Goal: Transaction & Acquisition: Purchase product/service

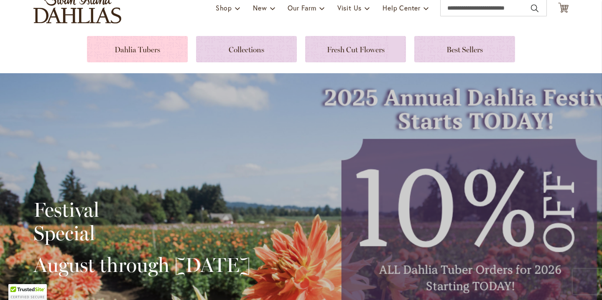
scroll to position [70, 0]
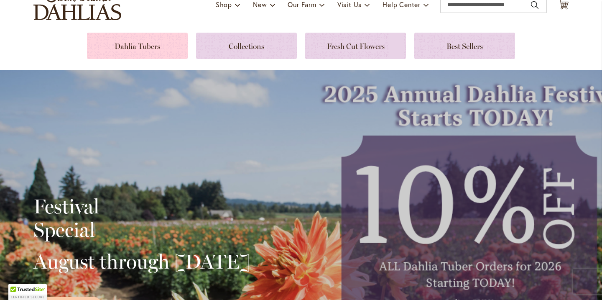
click at [143, 45] on link at bounding box center [137, 46] width 101 height 26
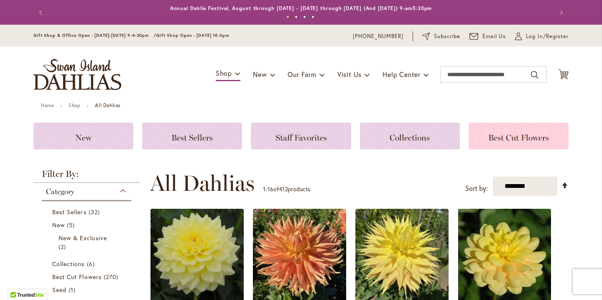
click at [502, 143] on div "Best Cut Flowers" at bounding box center [519, 136] width 100 height 27
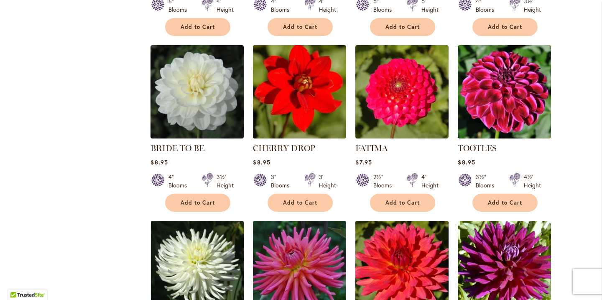
scroll to position [467, 0]
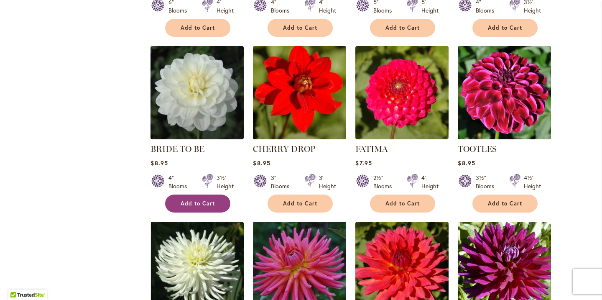
click at [215, 203] on span "Add to Cart" at bounding box center [198, 203] width 34 height 7
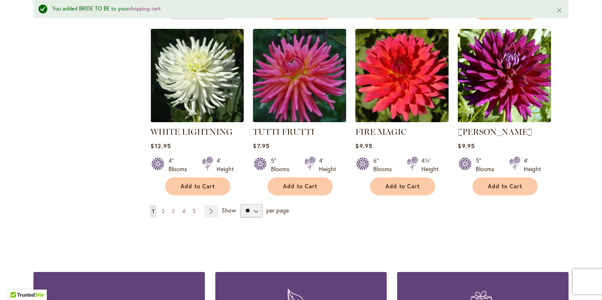
scroll to position [684, 0]
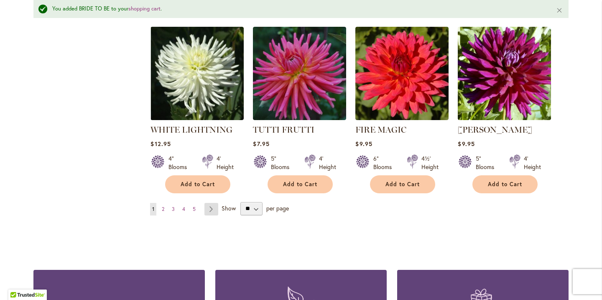
click at [212, 208] on link "Page Next" at bounding box center [211, 209] width 14 height 13
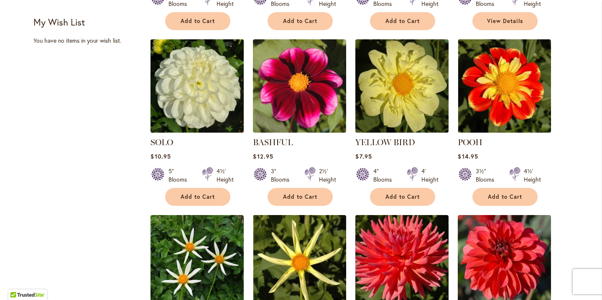
scroll to position [301, 0]
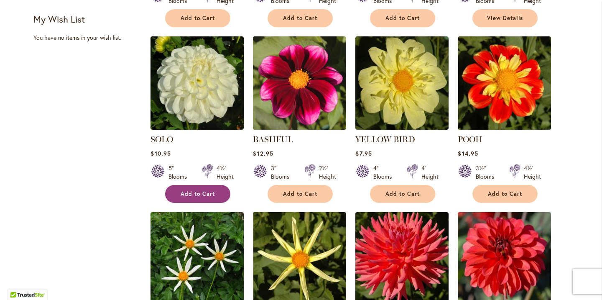
click at [207, 194] on span "Add to Cart" at bounding box center [198, 193] width 34 height 7
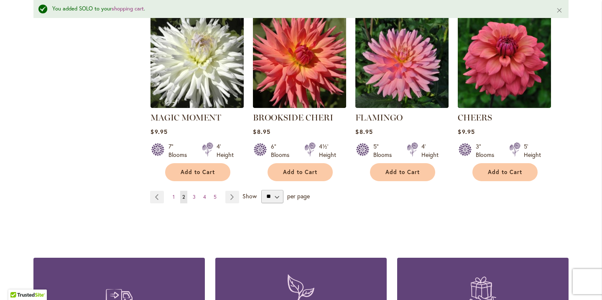
scroll to position [698, 0]
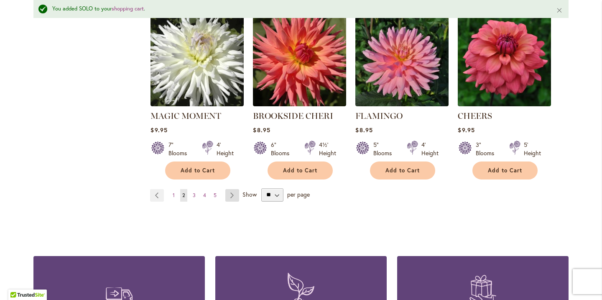
click at [230, 193] on link "Page Next" at bounding box center [232, 195] width 14 height 13
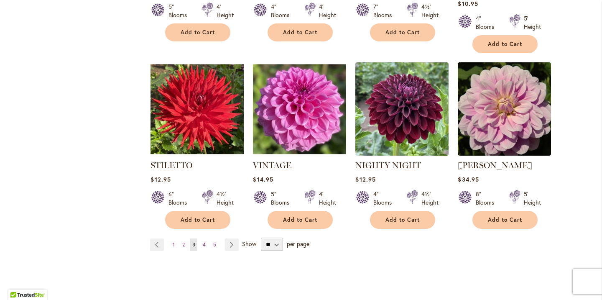
scroll to position [665, 0]
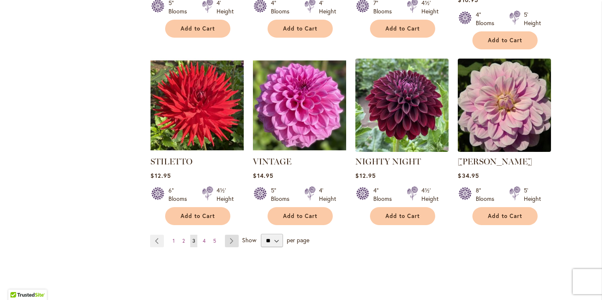
click at [234, 235] on link "Page Next" at bounding box center [232, 241] width 14 height 13
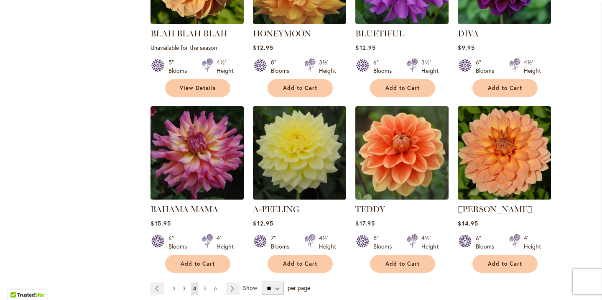
scroll to position [597, 0]
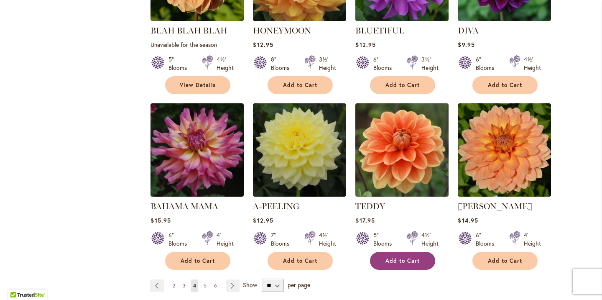
click at [404, 262] on span "Add to Cart" at bounding box center [403, 260] width 34 height 7
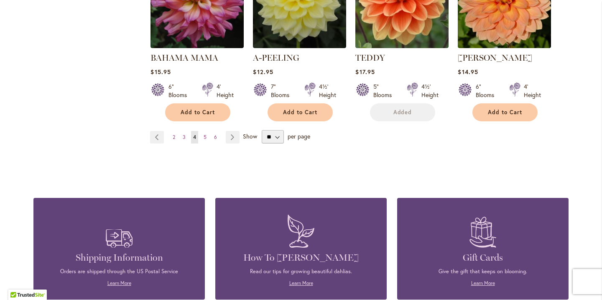
scroll to position [752, 0]
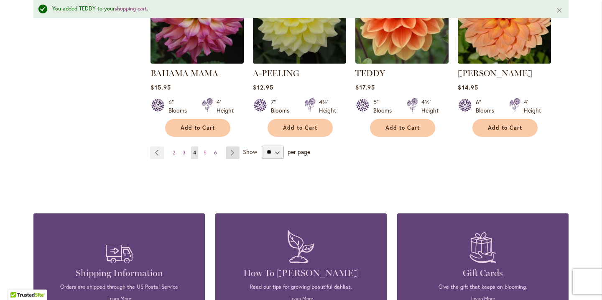
click at [232, 151] on link "Page Next" at bounding box center [233, 152] width 14 height 13
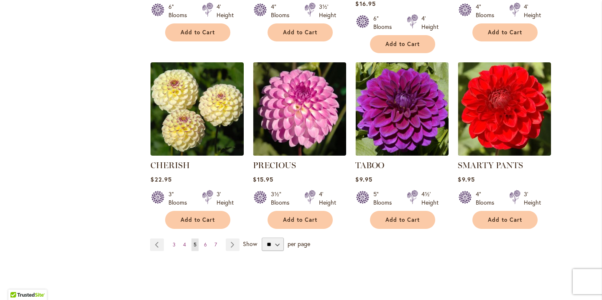
scroll to position [651, 0]
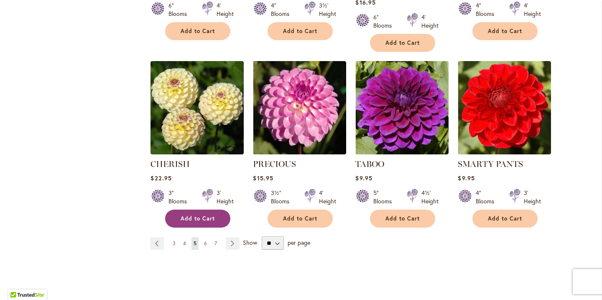
click at [211, 215] on span "Add to Cart" at bounding box center [198, 218] width 34 height 7
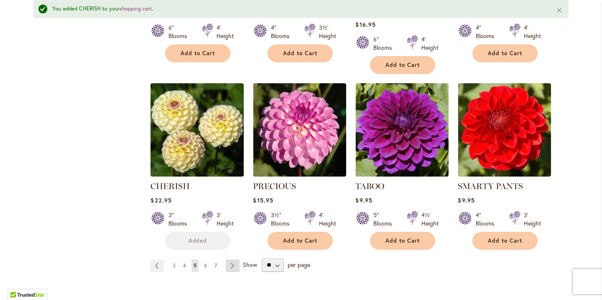
scroll to position [673, 0]
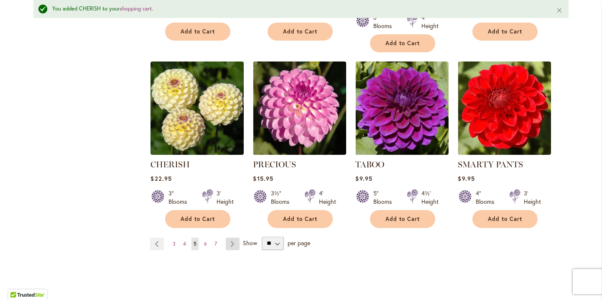
click at [235, 238] on link "Page Next" at bounding box center [233, 244] width 14 height 13
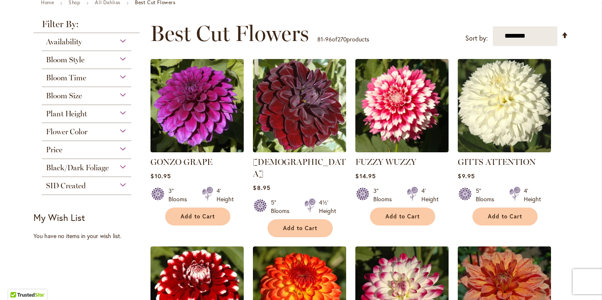
scroll to position [103, 0]
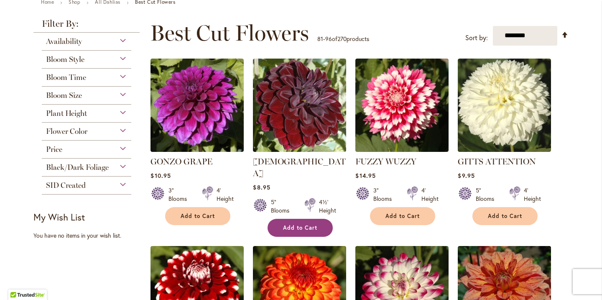
click at [294, 224] on span "Add to Cart" at bounding box center [300, 227] width 34 height 7
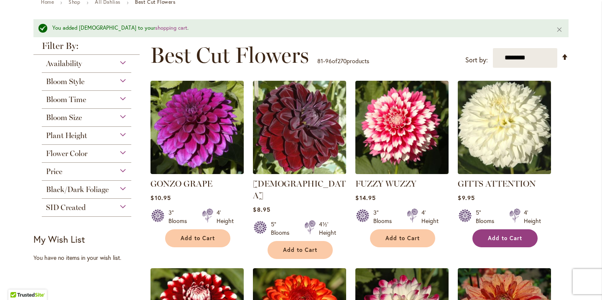
click at [492, 238] on span "Add to Cart" at bounding box center [505, 238] width 34 height 7
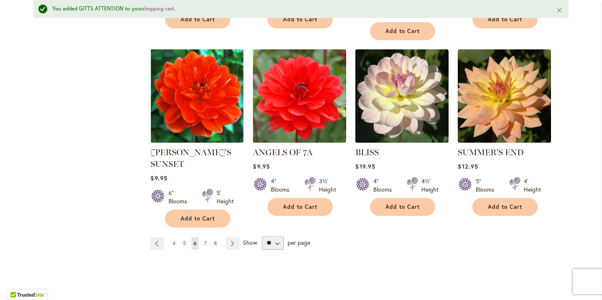
scroll to position [698, 0]
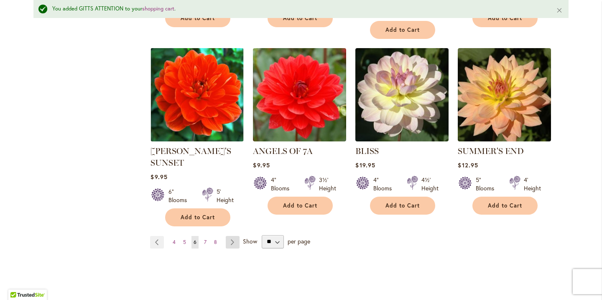
click at [233, 236] on link "Page Next" at bounding box center [233, 242] width 14 height 13
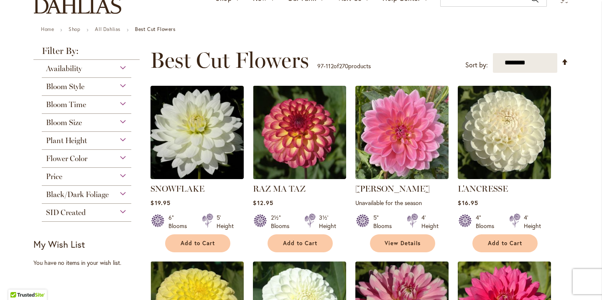
scroll to position [80, 0]
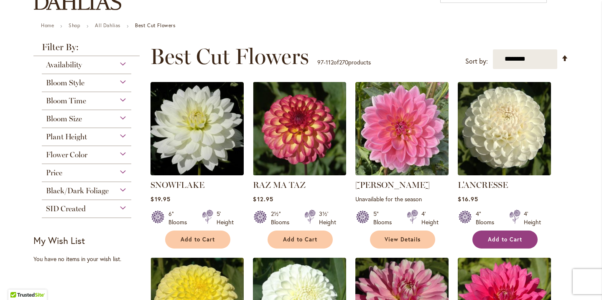
click at [493, 243] on button "Add to Cart" at bounding box center [504, 239] width 65 height 18
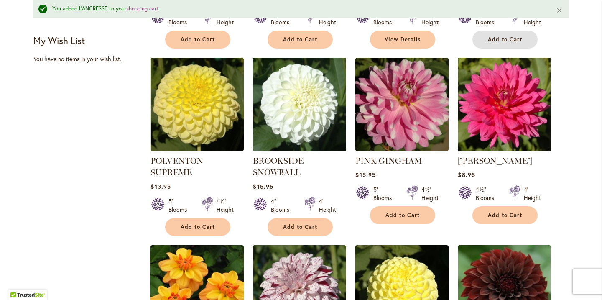
scroll to position [302, 0]
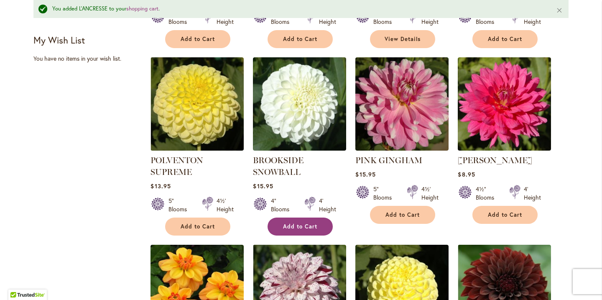
click at [318, 225] on button "Add to Cart" at bounding box center [300, 226] width 65 height 18
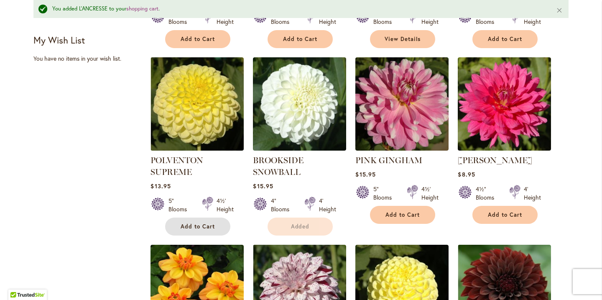
drag, startPoint x: 217, startPoint y: 224, endPoint x: 238, endPoint y: 221, distance: 21.9
click at [217, 224] on button "Add to Cart" at bounding box center [197, 226] width 65 height 18
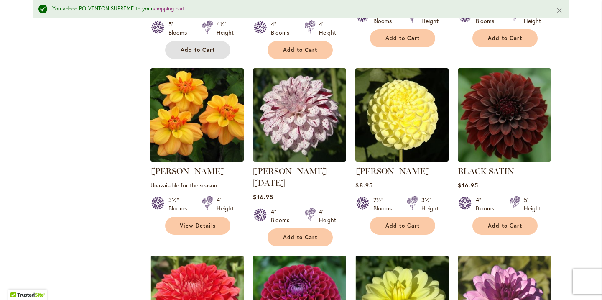
scroll to position [480, 0]
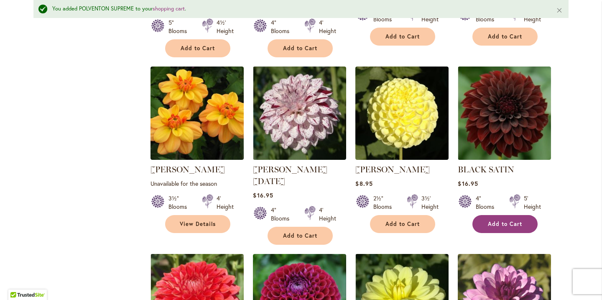
click at [508, 226] on span "Add to Cart" at bounding box center [505, 223] width 34 height 7
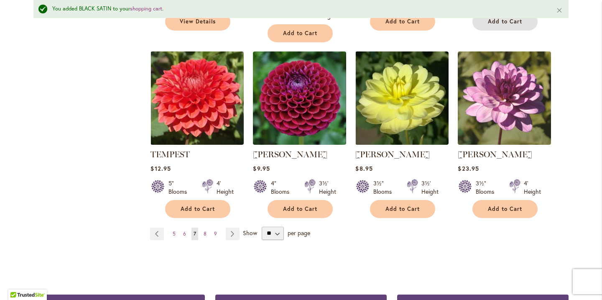
scroll to position [684, 0]
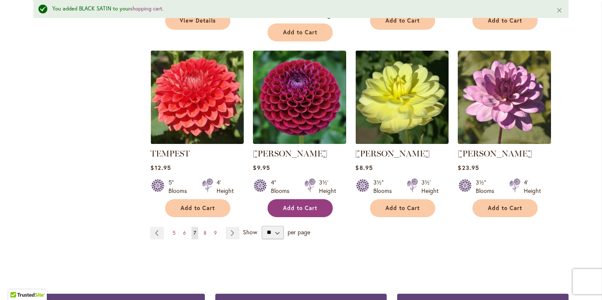
click at [305, 204] on span "Add to Cart" at bounding box center [300, 207] width 34 height 7
click at [233, 227] on link "Page Next" at bounding box center [233, 233] width 14 height 13
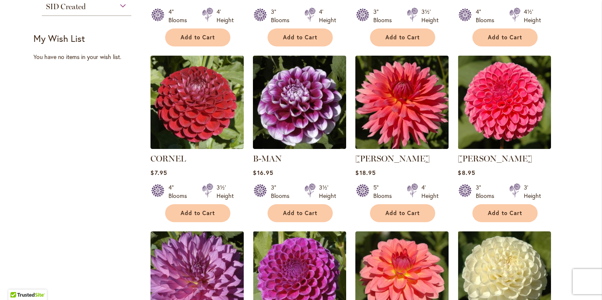
scroll to position [292, 0]
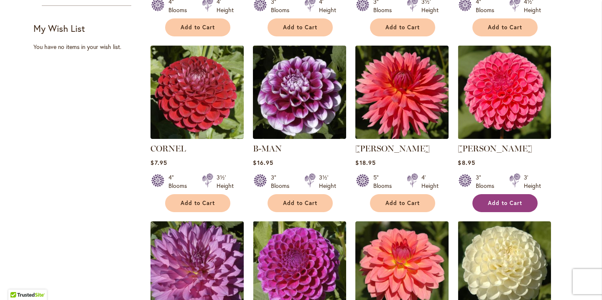
click at [502, 206] on button "Add to Cart" at bounding box center [504, 203] width 65 height 18
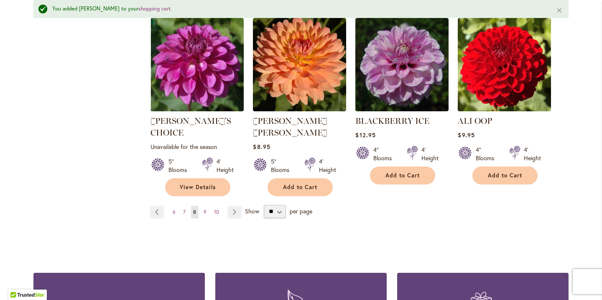
scroll to position [697, 0]
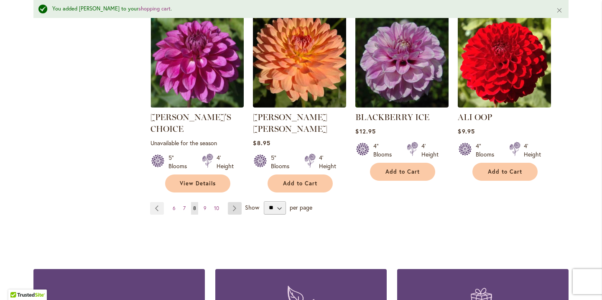
click at [234, 202] on link "Page Next" at bounding box center [235, 208] width 14 height 13
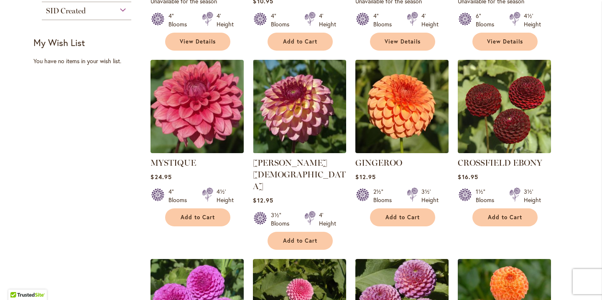
scroll to position [279, 0]
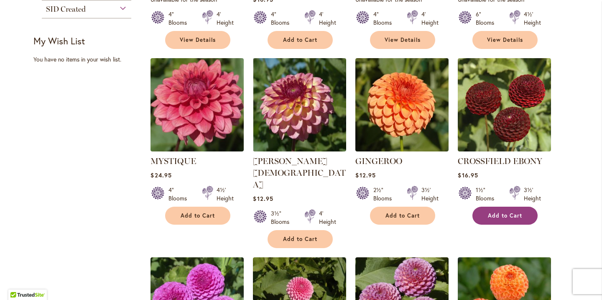
click at [513, 219] on button "Add to Cart" at bounding box center [504, 216] width 65 height 18
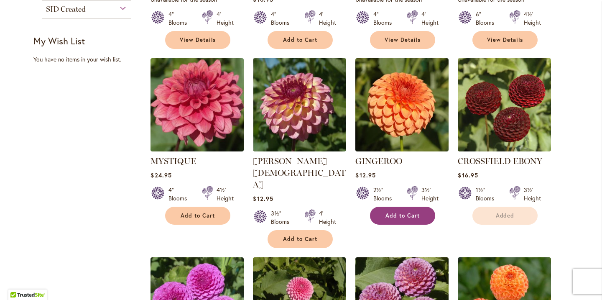
click at [411, 215] on span "Add to Cart" at bounding box center [403, 215] width 34 height 7
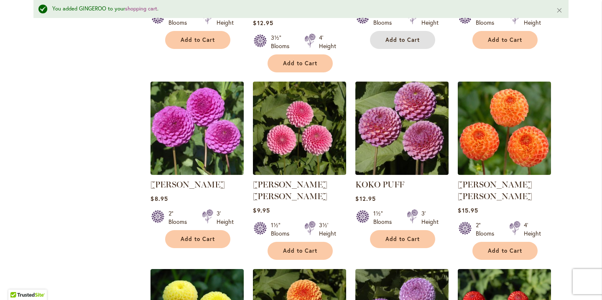
scroll to position [479, 0]
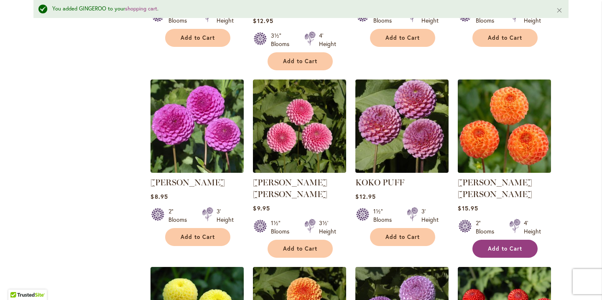
click at [495, 245] on span "Add to Cart" at bounding box center [505, 248] width 34 height 7
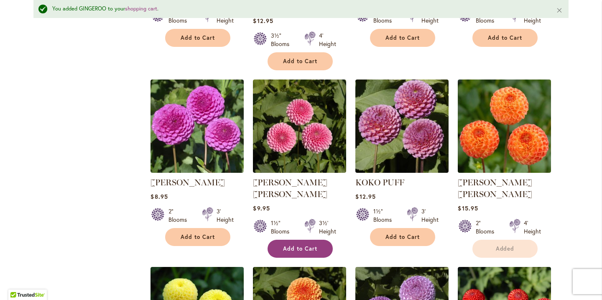
click at [307, 245] on span "Add to Cart" at bounding box center [300, 248] width 34 height 7
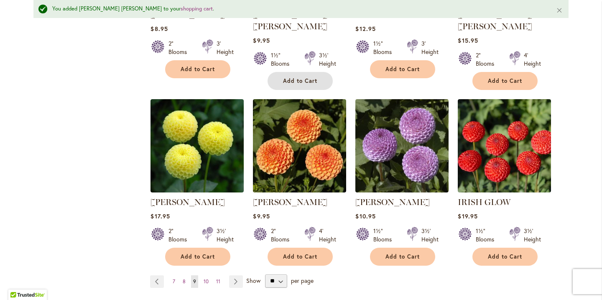
scroll to position [655, 0]
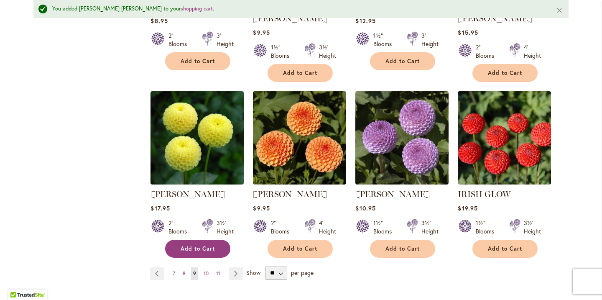
click at [200, 245] on span "Add to Cart" at bounding box center [198, 248] width 34 height 7
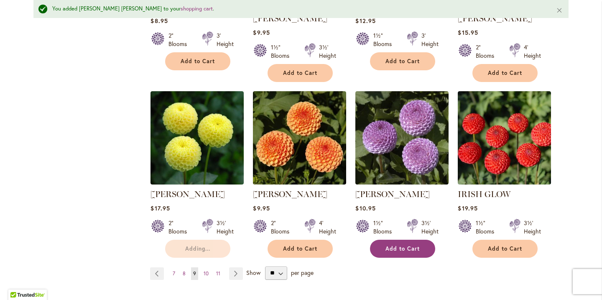
click at [400, 240] on button "Add to Cart" at bounding box center [402, 249] width 65 height 18
click at [238, 267] on link "Page Next" at bounding box center [236, 273] width 14 height 13
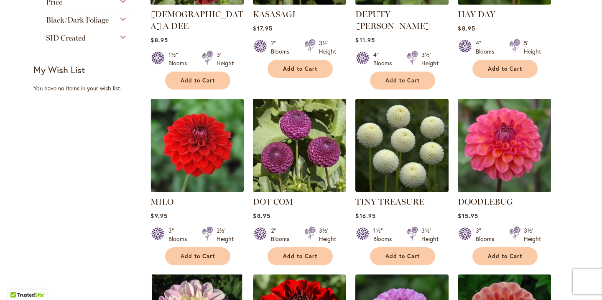
scroll to position [253, 0]
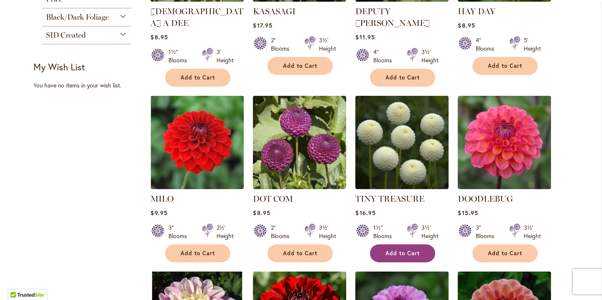
click at [387, 250] on span "Add to Cart" at bounding box center [403, 253] width 34 height 7
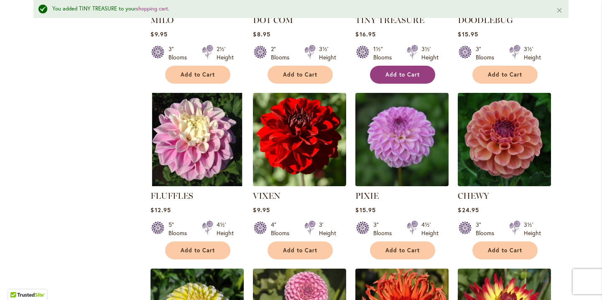
scroll to position [462, 0]
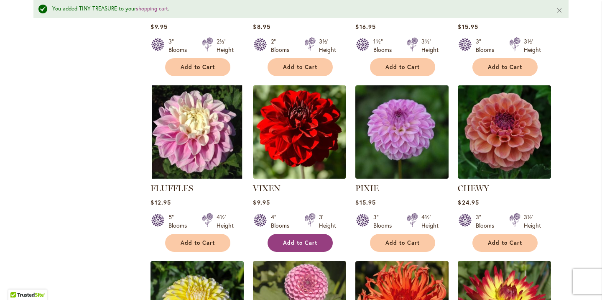
click at [312, 239] on span "Add to Cart" at bounding box center [300, 242] width 34 height 7
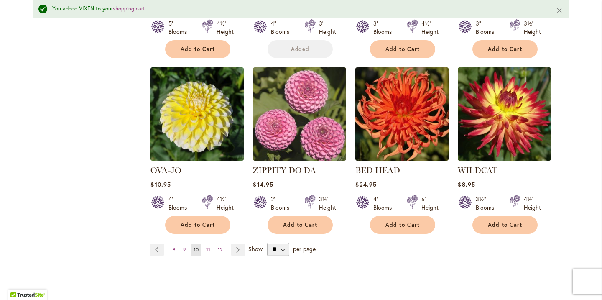
scroll to position [661, 0]
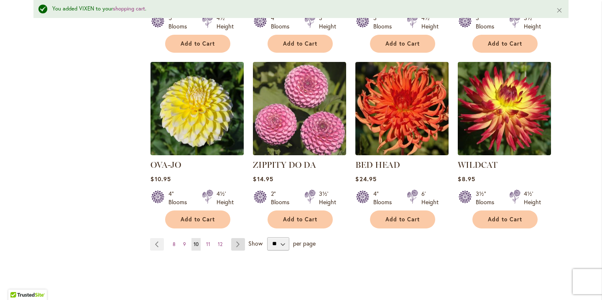
click at [240, 238] on link "Page Next" at bounding box center [238, 244] width 14 height 13
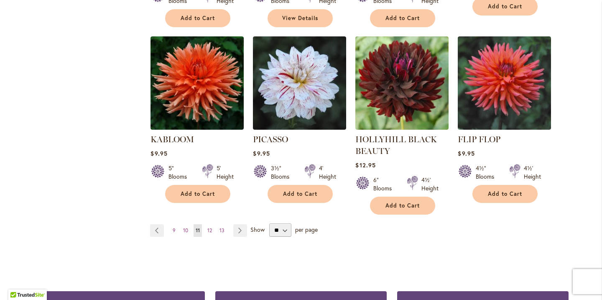
scroll to position [679, 0]
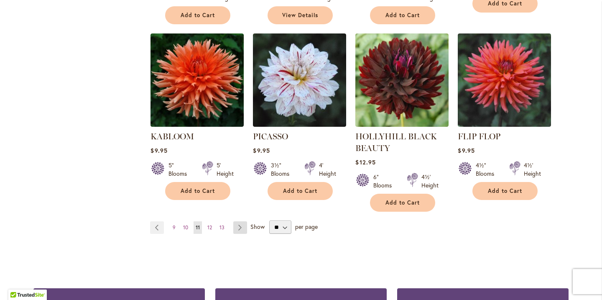
click at [242, 221] on link "Page Next" at bounding box center [240, 227] width 14 height 13
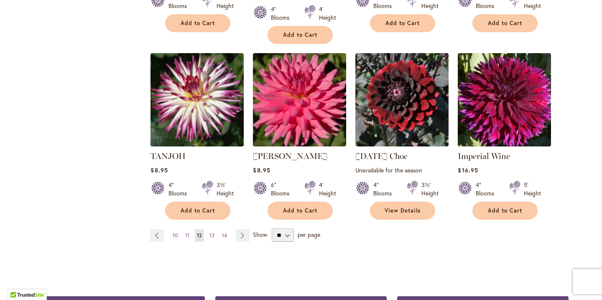
scroll to position [661, 0]
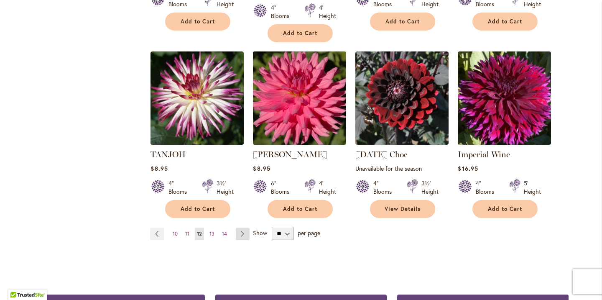
click at [243, 227] on link "Page Next" at bounding box center [243, 233] width 14 height 13
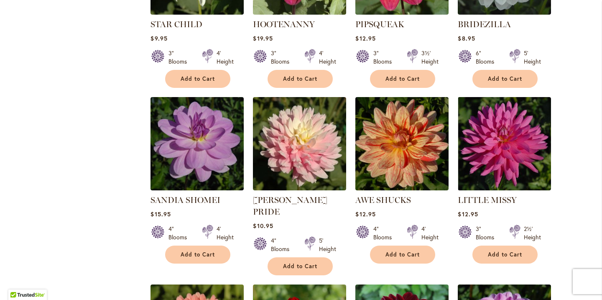
scroll to position [429, 0]
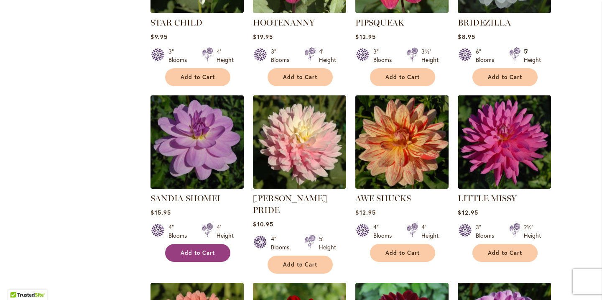
click at [205, 249] on span "Add to Cart" at bounding box center [198, 252] width 34 height 7
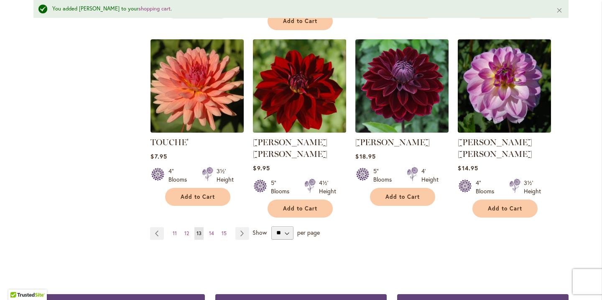
scroll to position [700, 0]
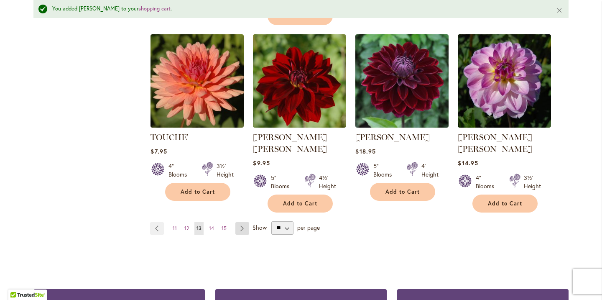
click at [244, 222] on link "Page Next" at bounding box center [242, 228] width 14 height 13
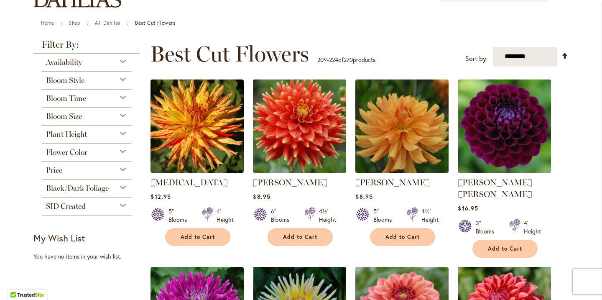
scroll to position [84, 0]
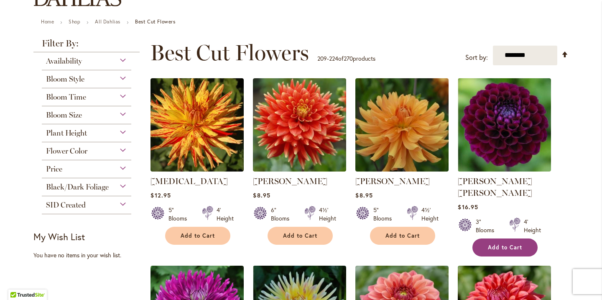
click at [500, 244] on span "Add to Cart" at bounding box center [505, 247] width 34 height 7
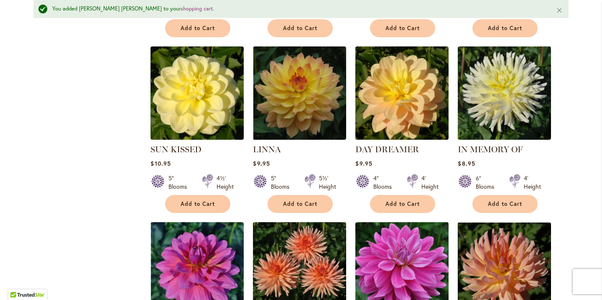
scroll to position [503, 0]
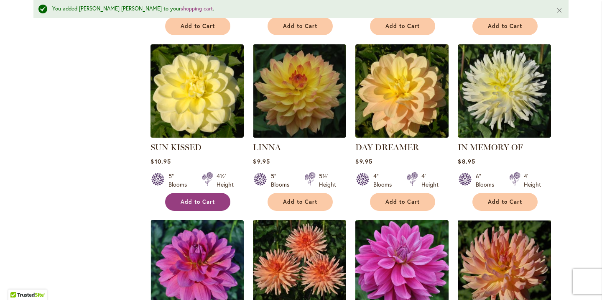
click at [208, 198] on span "Add to Cart" at bounding box center [198, 201] width 34 height 7
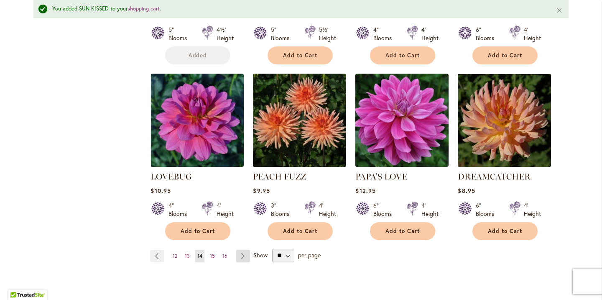
scroll to position [652, 0]
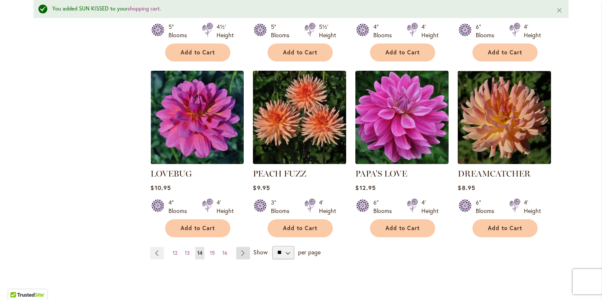
click at [243, 247] on link "Page Next" at bounding box center [243, 253] width 14 height 13
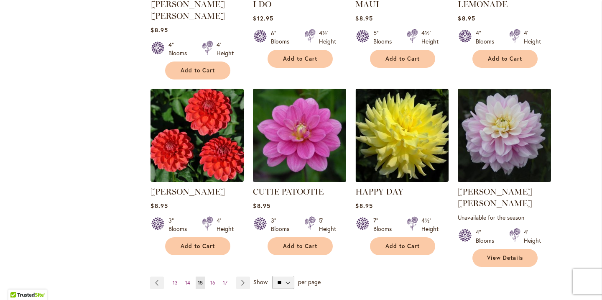
scroll to position [641, 0]
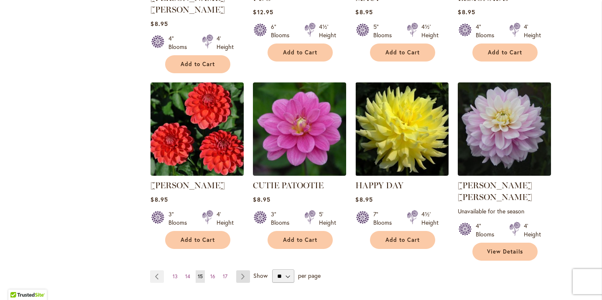
click at [245, 270] on link "Page Next" at bounding box center [243, 276] width 14 height 13
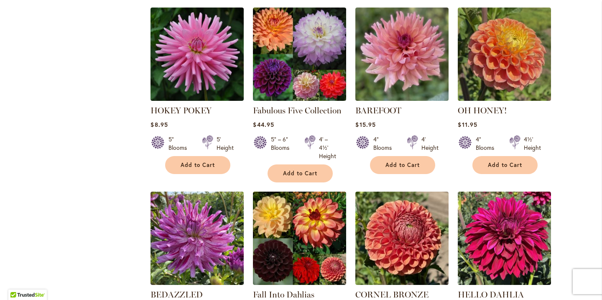
scroll to position [516, 0]
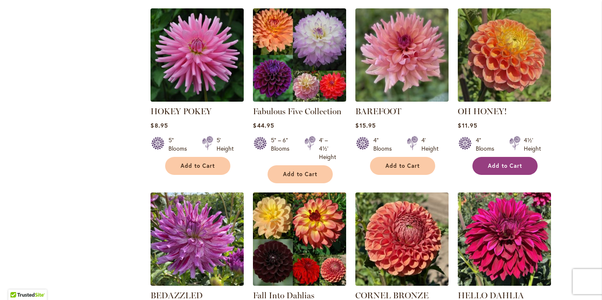
click at [508, 158] on button "Add to Cart" at bounding box center [504, 166] width 65 height 18
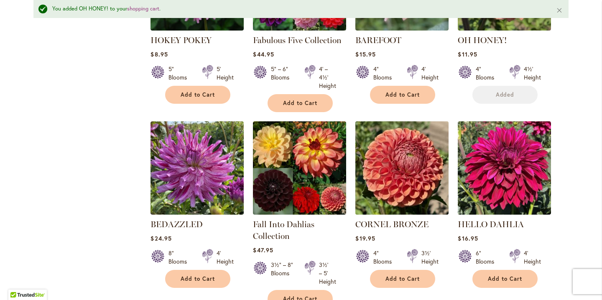
scroll to position [649, 0]
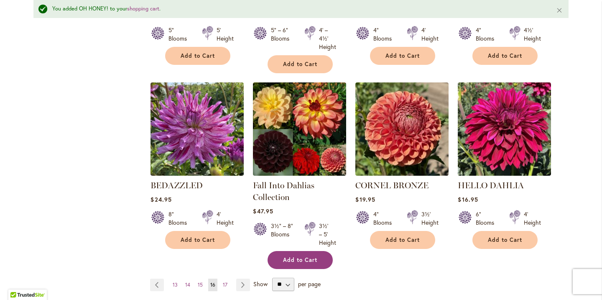
click at [311, 256] on span "Add to Cart" at bounding box center [300, 259] width 34 height 7
click at [245, 278] on link "Page Next" at bounding box center [243, 284] width 14 height 13
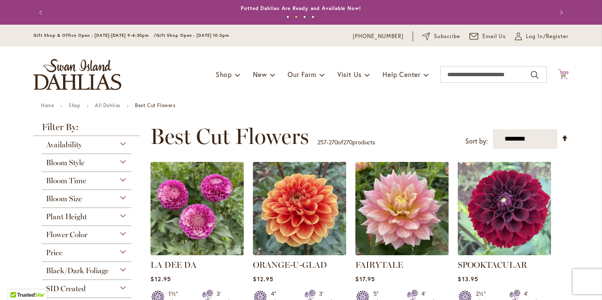
click at [567, 74] on span "25 25 items" at bounding box center [563, 76] width 8 height 4
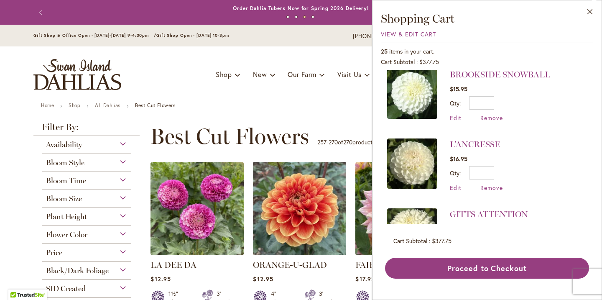
scroll to position [1235, 0]
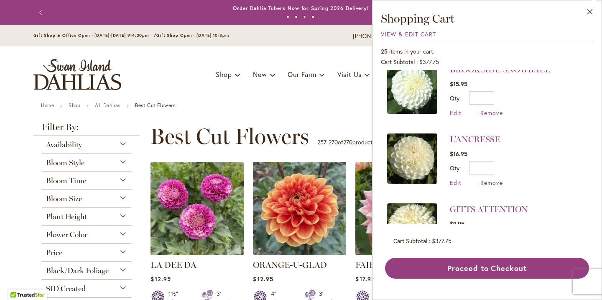
click at [496, 179] on span "Remove" at bounding box center [491, 183] width 23 height 8
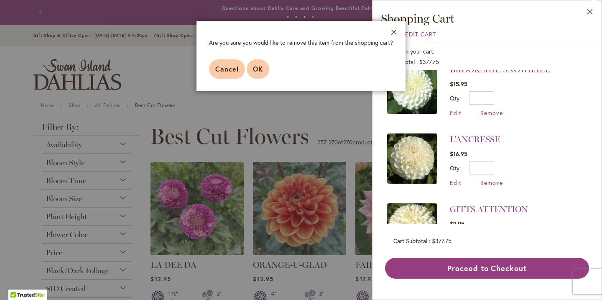
click at [258, 74] on button "OK" at bounding box center [258, 68] width 23 height 19
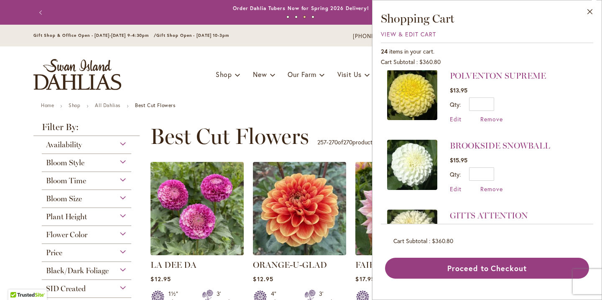
scroll to position [1160, 0]
click at [497, 184] on span "Remove" at bounding box center [491, 188] width 23 height 8
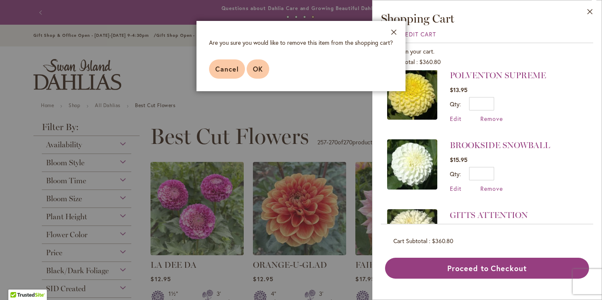
click at [261, 67] on span "OK" at bounding box center [258, 68] width 10 height 9
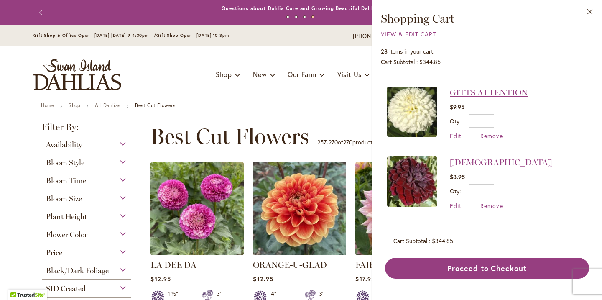
scroll to position [1214, 0]
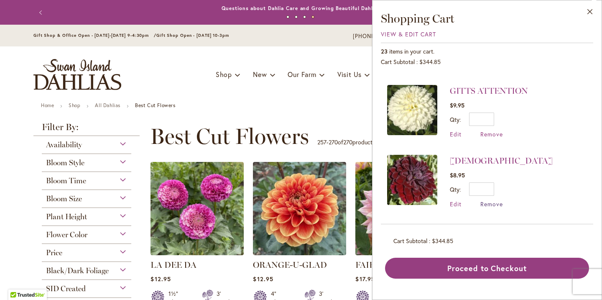
click at [496, 200] on span "Remove" at bounding box center [491, 204] width 23 height 8
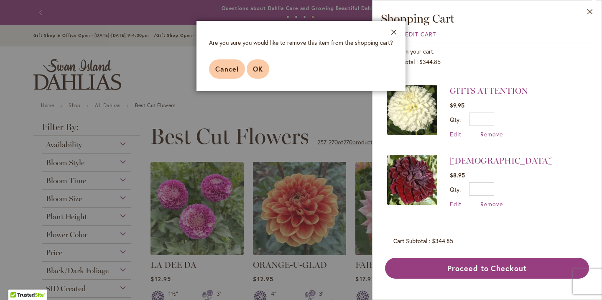
click at [260, 75] on button "OK" at bounding box center [258, 68] width 23 height 19
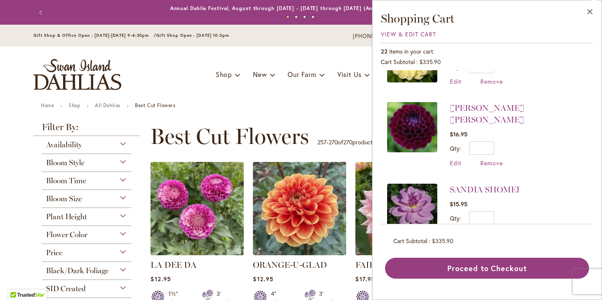
scroll to position [187, 0]
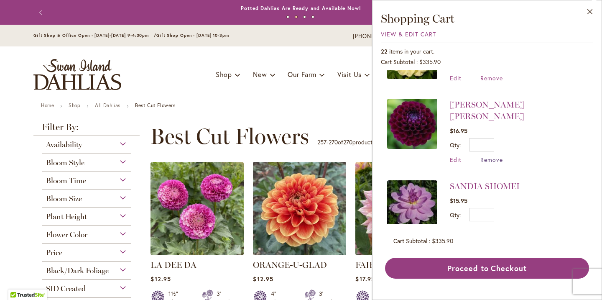
click at [498, 156] on span "Remove" at bounding box center [491, 160] width 23 height 8
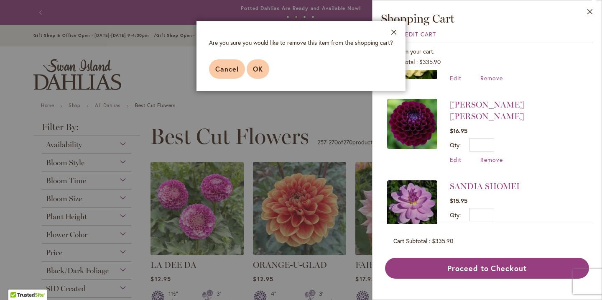
click at [259, 71] on span "OK" at bounding box center [258, 68] width 10 height 9
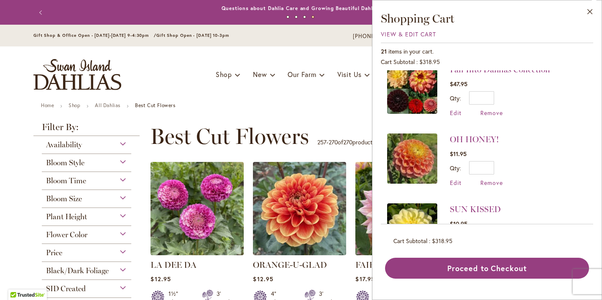
scroll to position [14, 0]
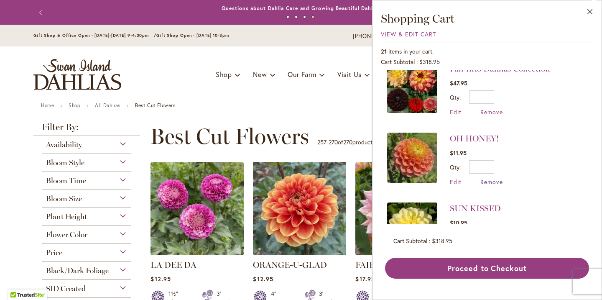
click at [493, 182] on span "Remove" at bounding box center [491, 182] width 23 height 8
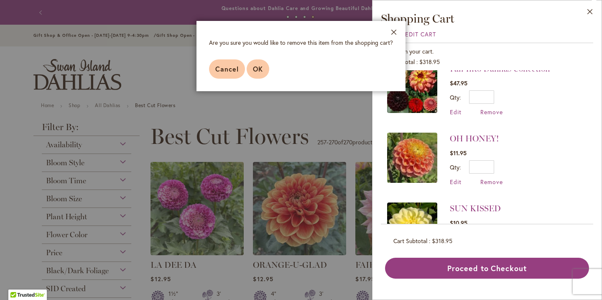
click at [265, 71] on button "OK" at bounding box center [258, 68] width 23 height 19
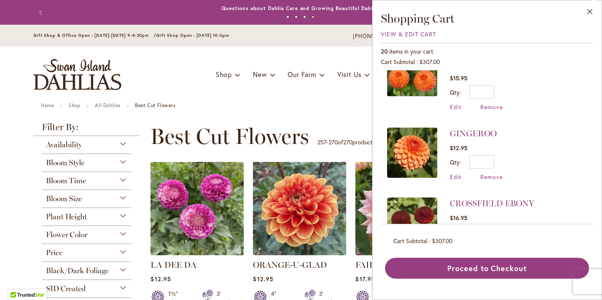
scroll to position [597, 0]
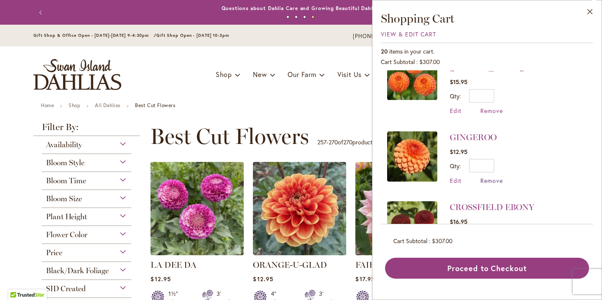
click at [495, 176] on span "Remove" at bounding box center [491, 180] width 23 height 8
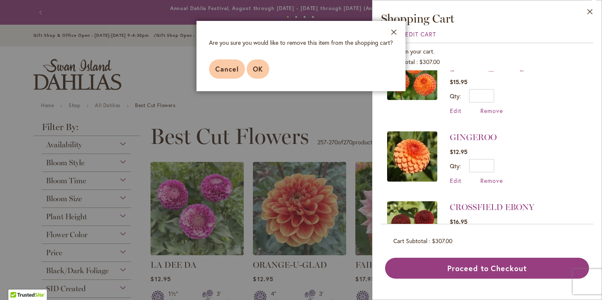
click at [256, 67] on span "OK" at bounding box center [258, 68] width 10 height 9
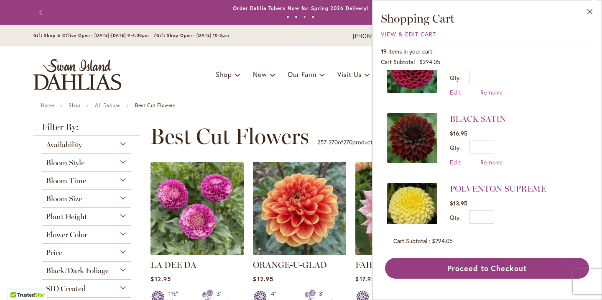
scroll to position [826, 0]
click at [495, 157] on span "Remove" at bounding box center [491, 161] width 23 height 8
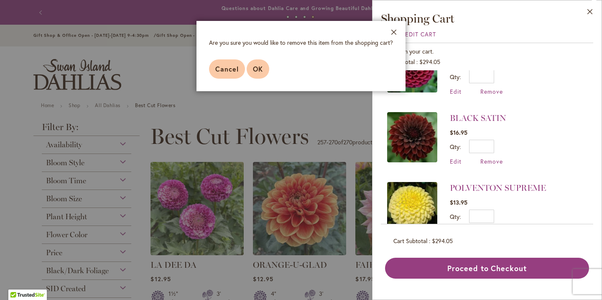
click at [261, 74] on button "OK" at bounding box center [258, 68] width 23 height 19
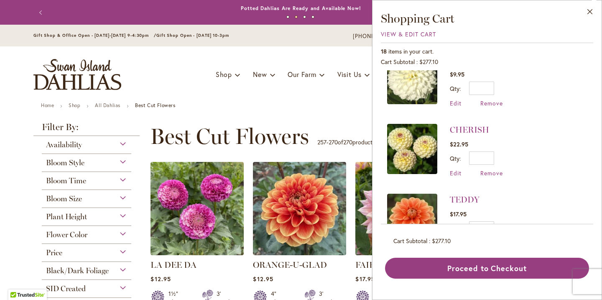
scroll to position [955, 0]
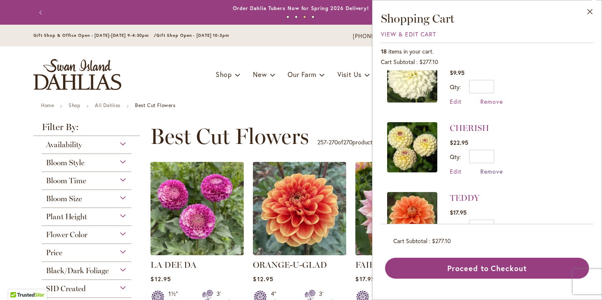
click at [498, 167] on span "Remove" at bounding box center [491, 171] width 23 height 8
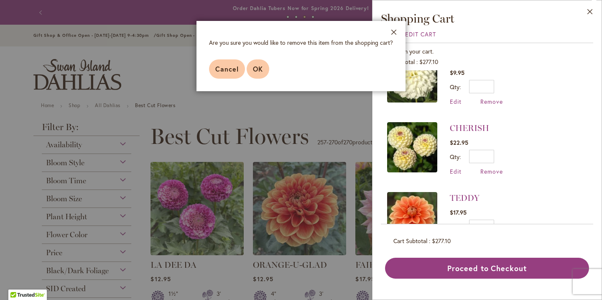
click at [261, 70] on span "OK" at bounding box center [258, 68] width 10 height 9
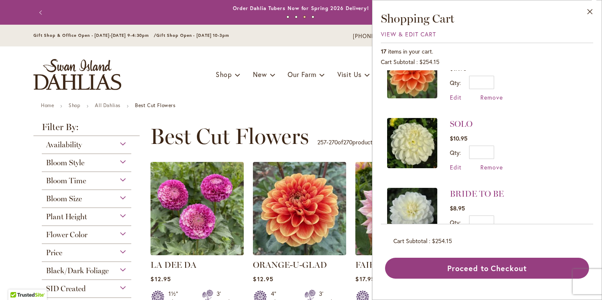
scroll to position [1034, 0]
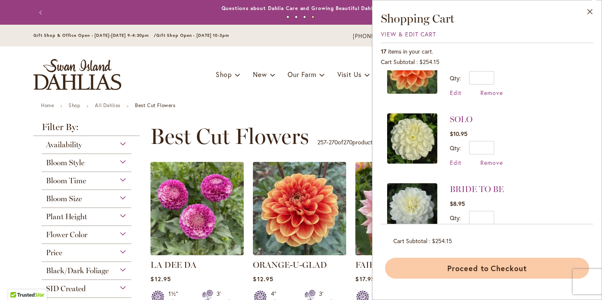
click at [511, 267] on button "Proceed to Checkout" at bounding box center [487, 268] width 204 height 21
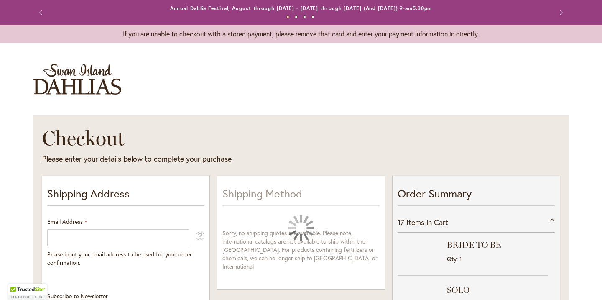
select select "**"
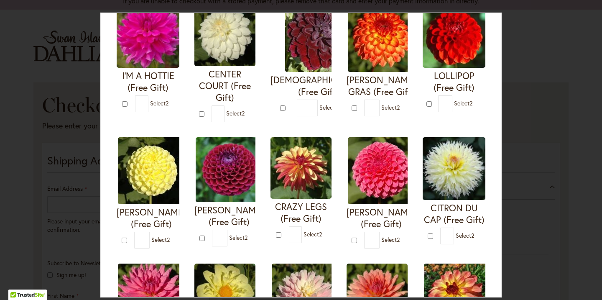
scroll to position [76, 0]
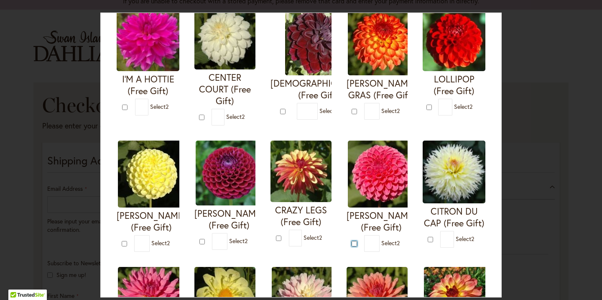
type input "*"
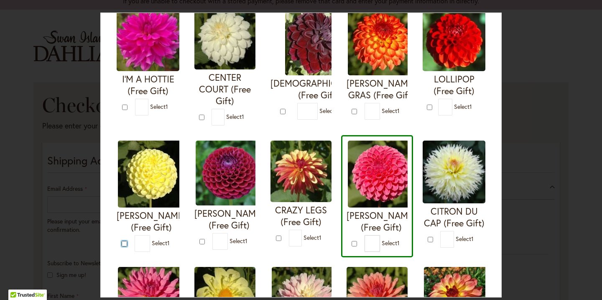
type input "*"
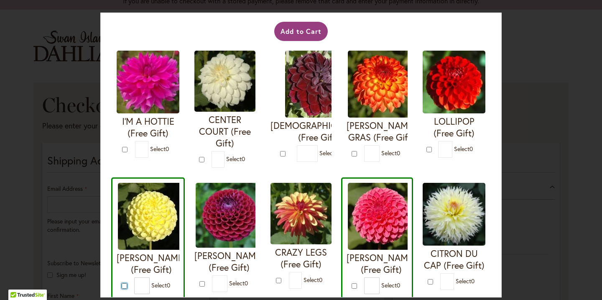
scroll to position [0, 0]
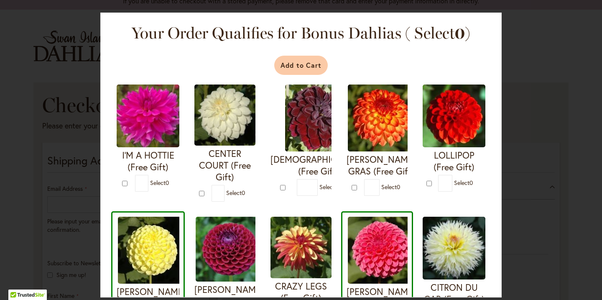
click at [315, 67] on button "Add to Cart" at bounding box center [301, 65] width 54 height 19
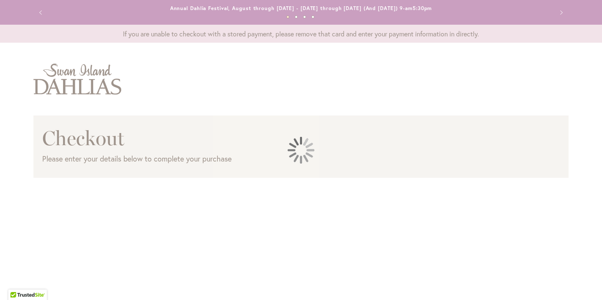
select select "**"
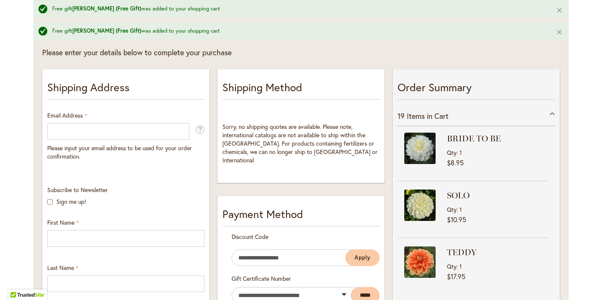
scroll to position [147, 0]
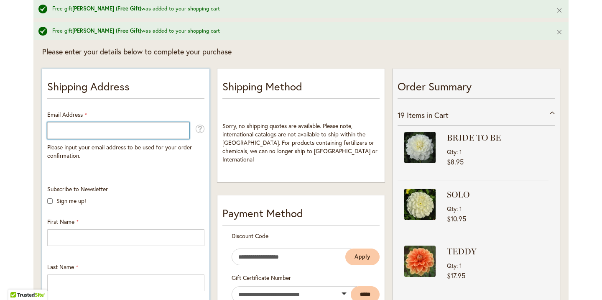
click at [79, 129] on input "Email Address" at bounding box center [118, 130] width 142 height 17
type input "**********"
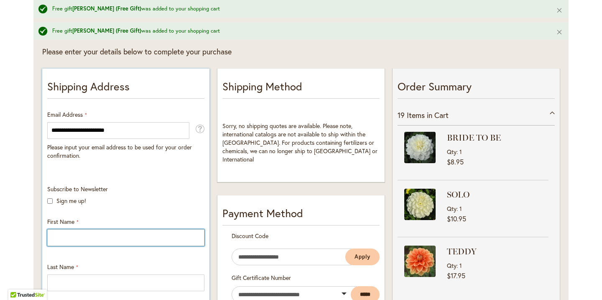
click at [66, 238] on input "First Name" at bounding box center [125, 237] width 157 height 17
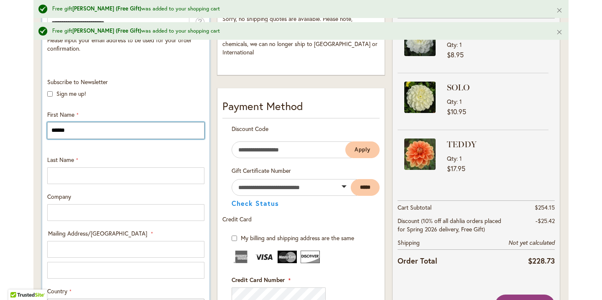
scroll to position [270, 0]
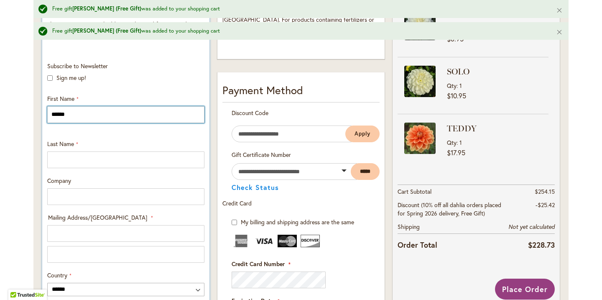
type input "******"
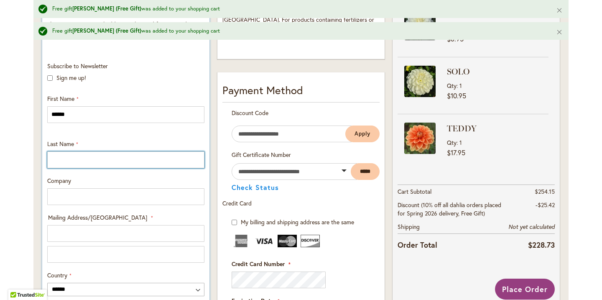
click at [61, 158] on input "Last Name" at bounding box center [125, 159] width 157 height 17
type input "********"
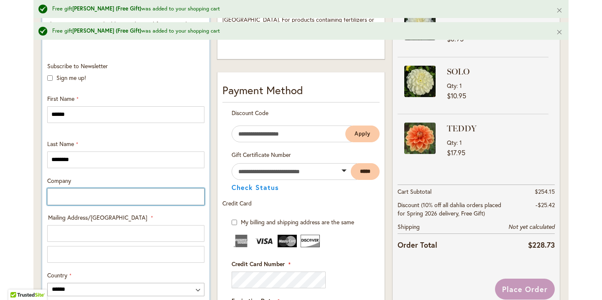
click at [78, 197] on input "Company" at bounding box center [125, 196] width 157 height 17
type input "**********"
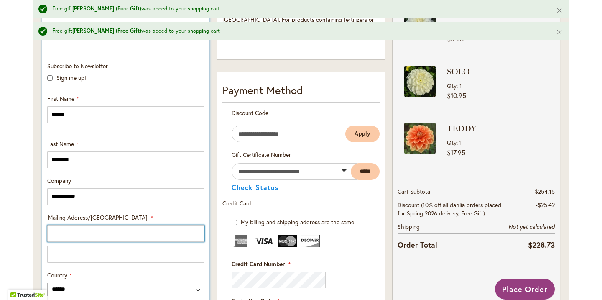
click at [59, 235] on input "Mailing Address/PO BOX: Line 1" at bounding box center [125, 233] width 157 height 17
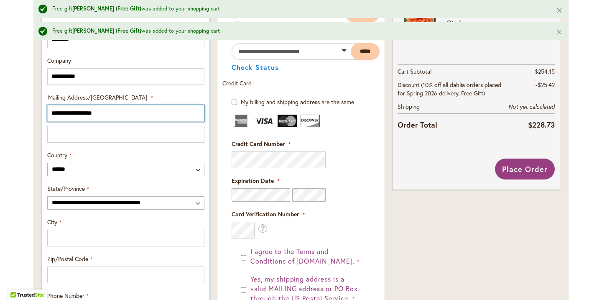
scroll to position [397, 0]
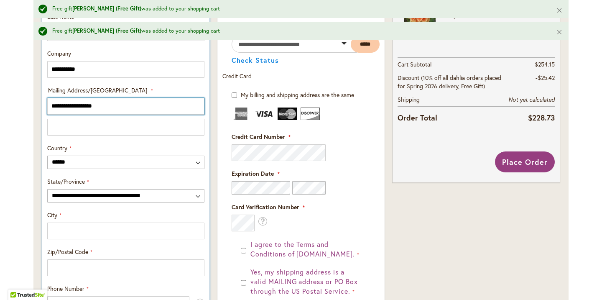
type input "**********"
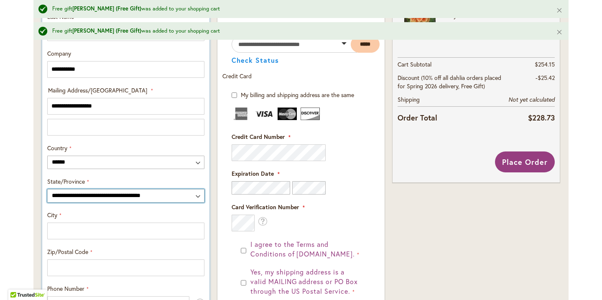
click at [201, 195] on select "**********" at bounding box center [125, 195] width 157 height 13
select select "**"
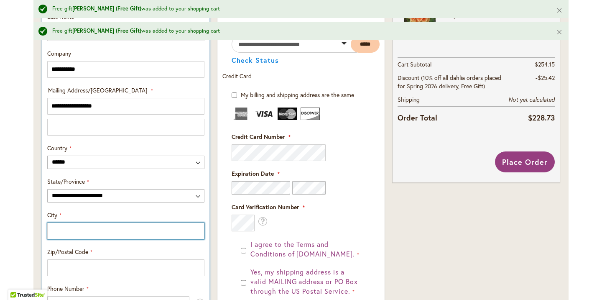
click at [84, 230] on input "City" at bounding box center [125, 230] width 157 height 17
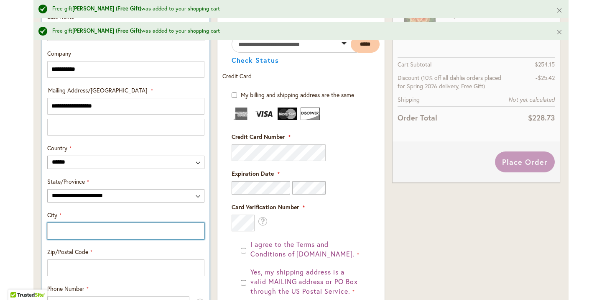
type input "**********"
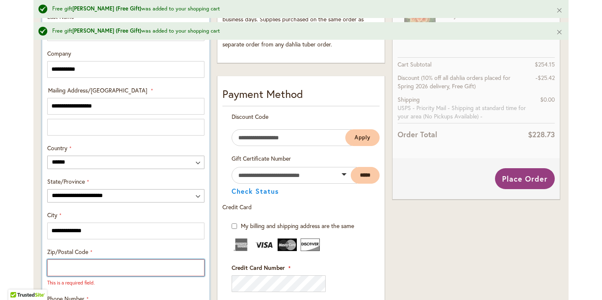
click at [79, 267] on input "Zip/Postal Code" at bounding box center [125, 267] width 157 height 17
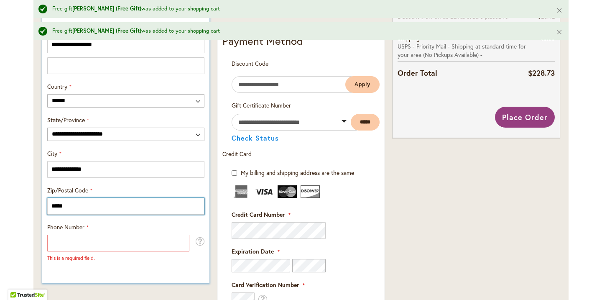
scroll to position [470, 0]
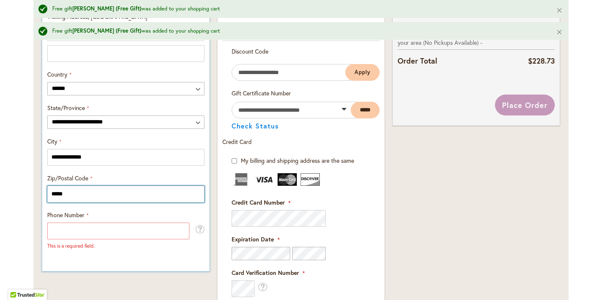
type input "*****"
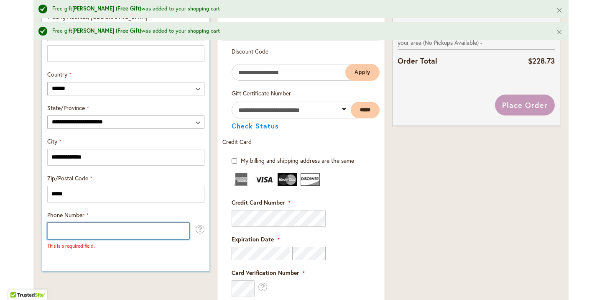
click at [85, 229] on input "Phone Number" at bounding box center [118, 230] width 142 height 17
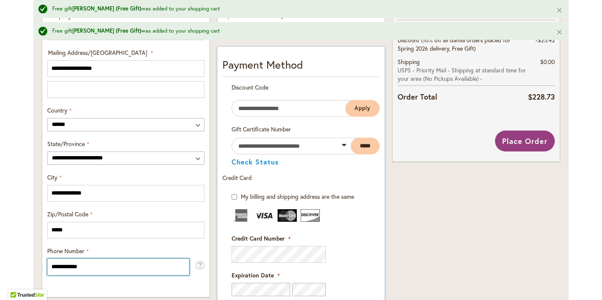
scroll to position [382, 0]
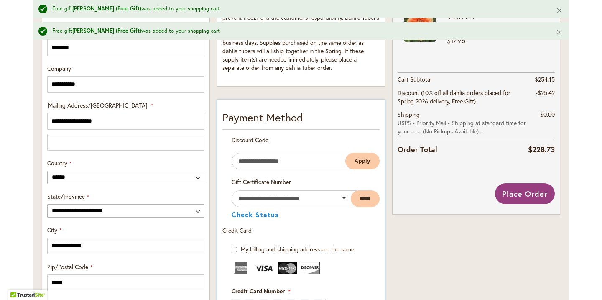
type input "**********"
click at [255, 168] on input "Enter discount code" at bounding box center [292, 161] width 120 height 17
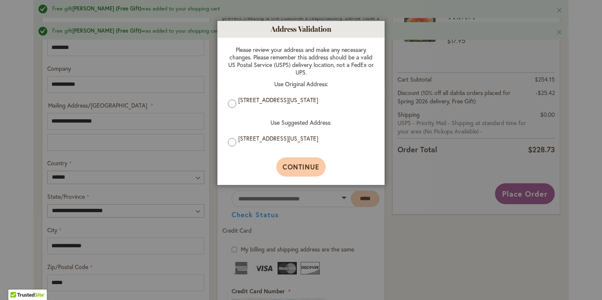
click at [306, 170] on span "Continue" at bounding box center [301, 166] width 37 height 9
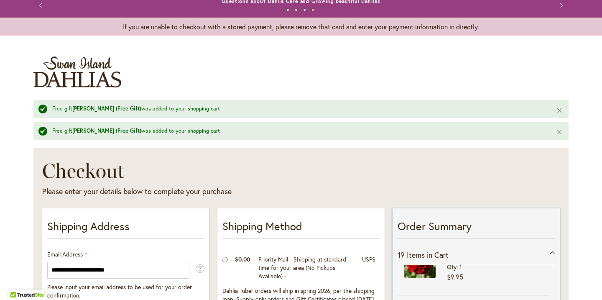
scroll to position [0, 0]
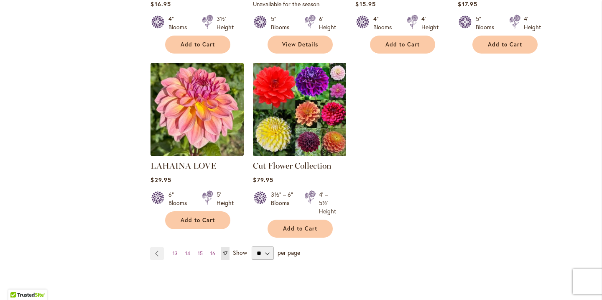
scroll to position [647, 0]
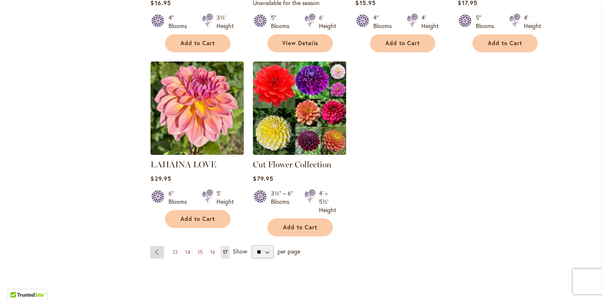
click at [158, 253] on link "Page Previous" at bounding box center [157, 252] width 14 height 13
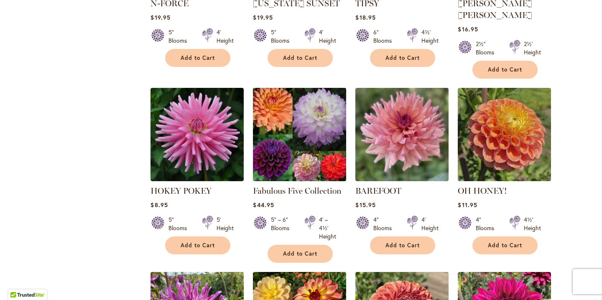
scroll to position [438, 0]
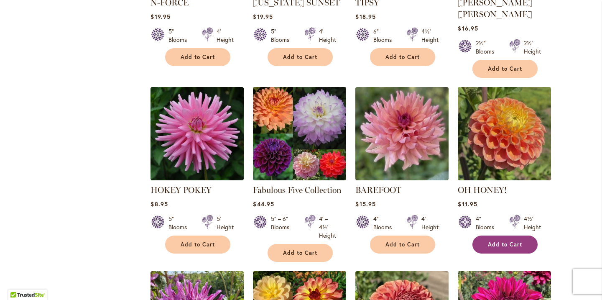
click at [509, 241] on span "Add to Cart" at bounding box center [505, 244] width 34 height 7
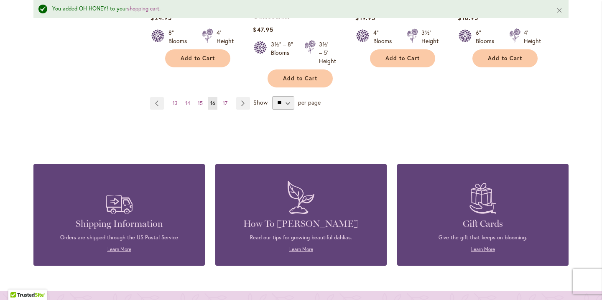
scroll to position [838, 0]
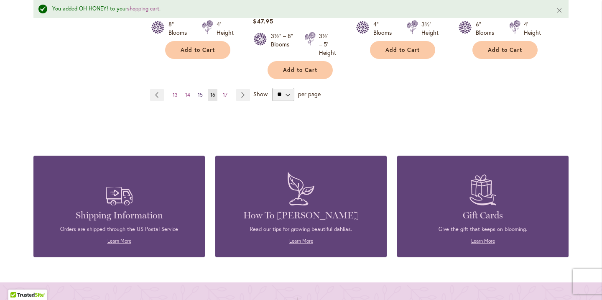
click at [200, 92] on span "15" at bounding box center [200, 95] width 5 height 6
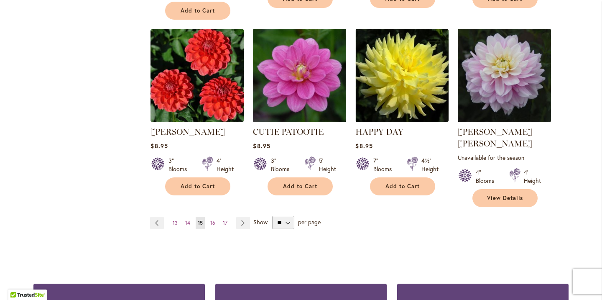
scroll to position [704, 0]
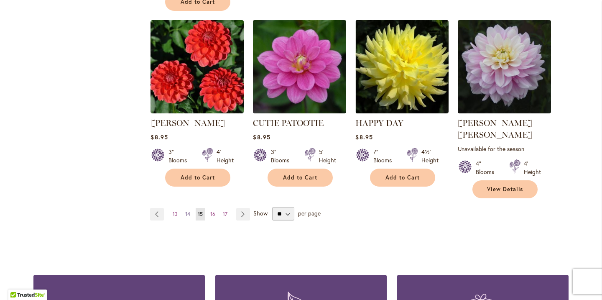
click at [187, 211] on span "14" at bounding box center [187, 214] width 5 height 6
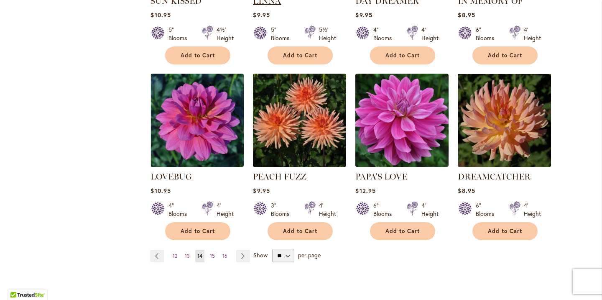
scroll to position [627, 0]
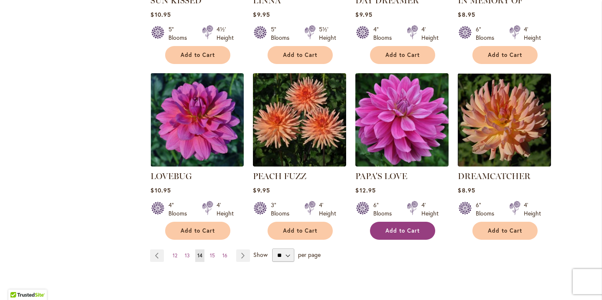
click at [411, 227] on span "Add to Cart" at bounding box center [403, 230] width 34 height 7
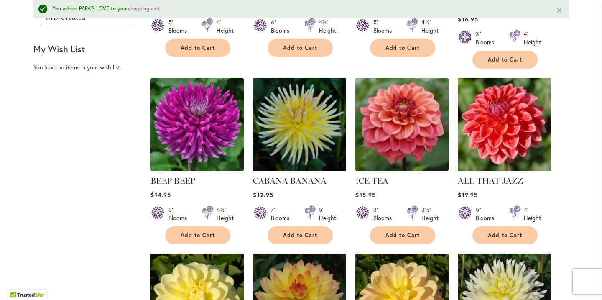
scroll to position [0, 0]
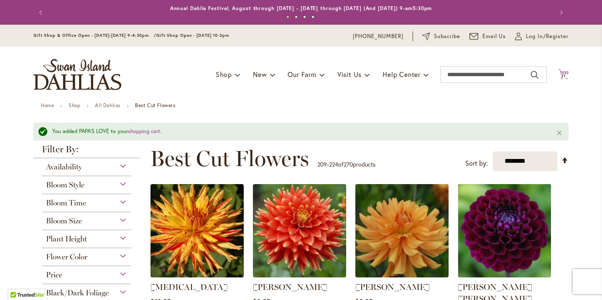
click at [565, 76] on span "21" at bounding box center [563, 75] width 5 height 5
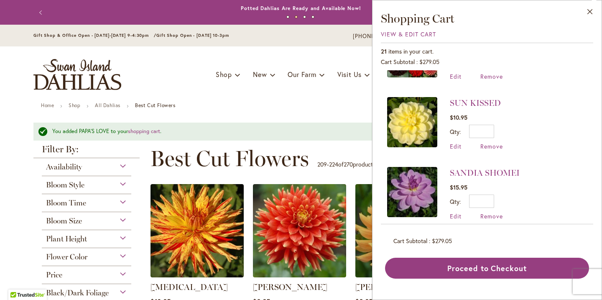
scroll to position [355, 0]
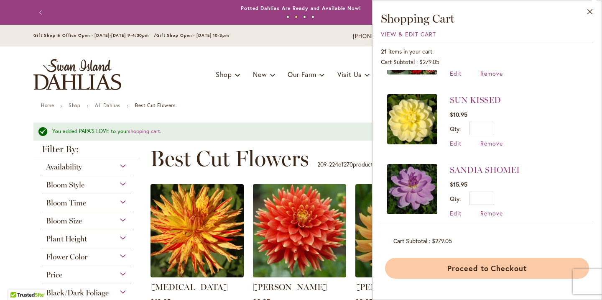
click at [497, 271] on button "Proceed to Checkout" at bounding box center [487, 268] width 204 height 21
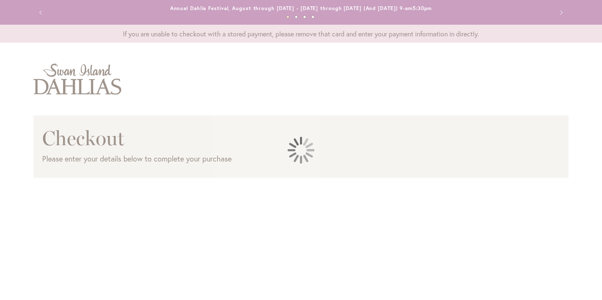
select select "**"
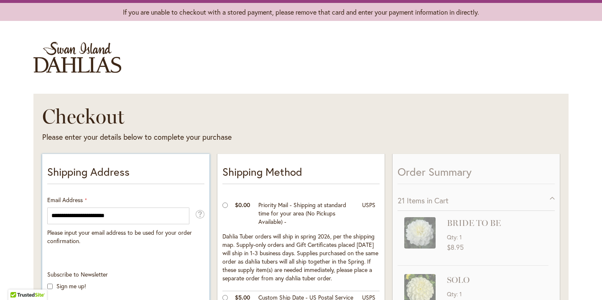
scroll to position [64, 0]
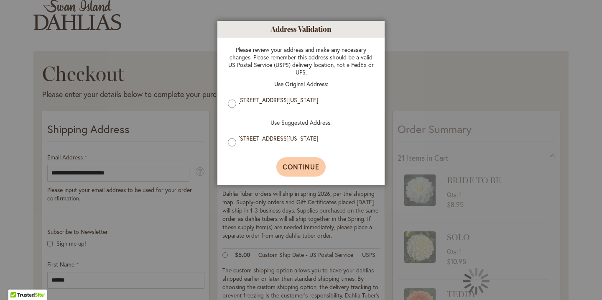
click at [309, 171] on span "Continue" at bounding box center [301, 166] width 37 height 9
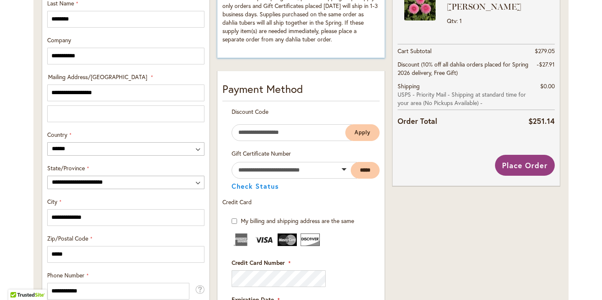
scroll to position [373, 0]
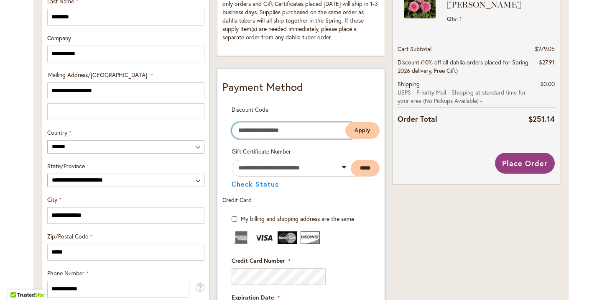
click at [302, 139] on input "Enter discount code" at bounding box center [292, 130] width 120 height 17
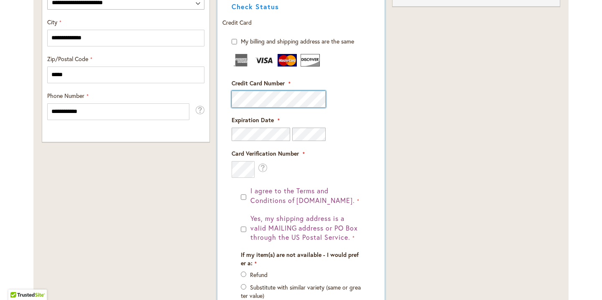
scroll to position [554, 0]
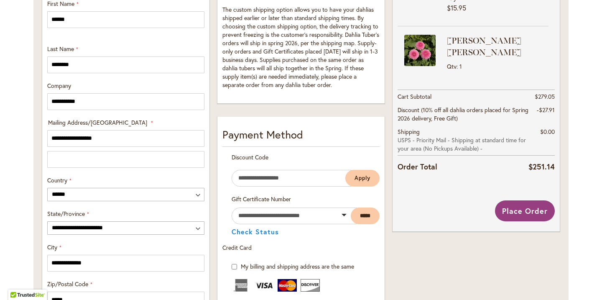
scroll to position [325, 0]
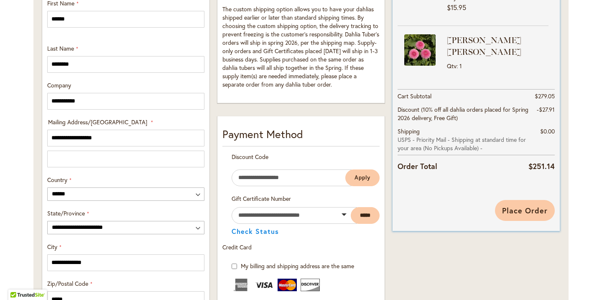
click at [526, 211] on span "Place Order" at bounding box center [525, 210] width 46 height 10
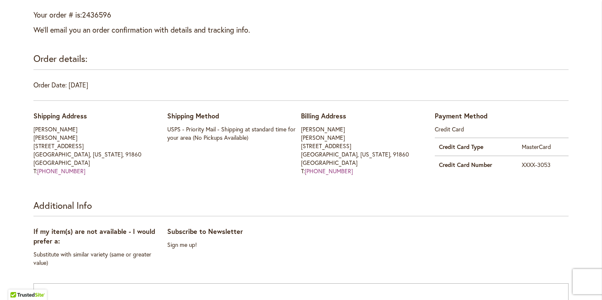
scroll to position [132, 0]
